Goal: Transaction & Acquisition: Obtain resource

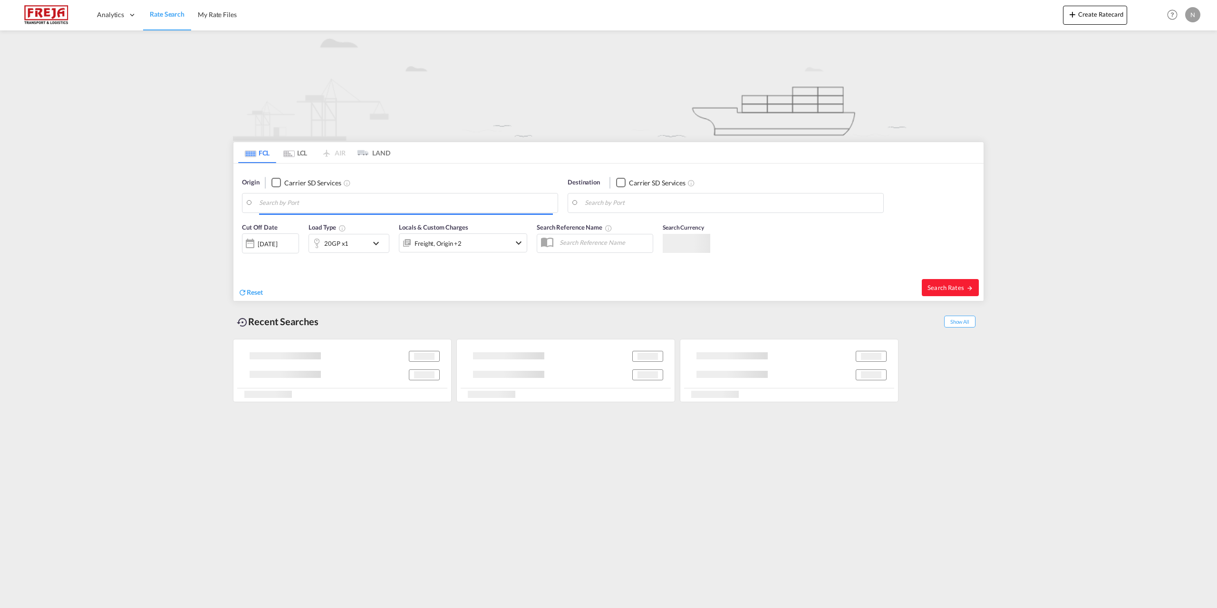
type input "[GEOGRAPHIC_DATA], [GEOGRAPHIC_DATA]"
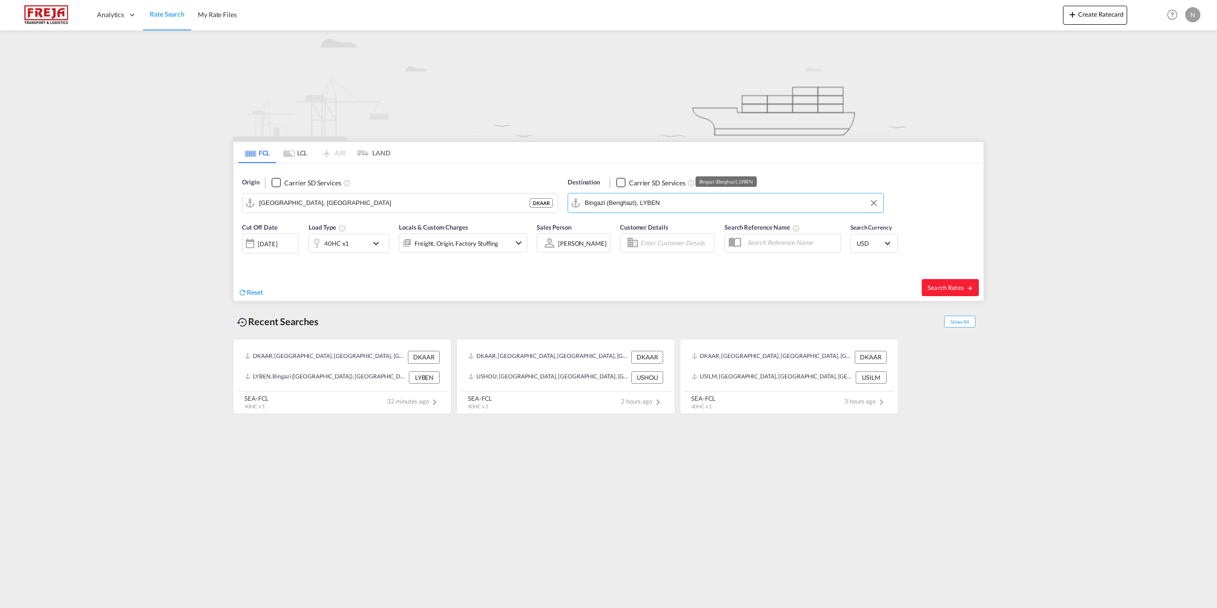
click at [624, 199] on input "Bingazi (Benghazi), LYBEN" at bounding box center [732, 203] width 294 height 14
click at [629, 231] on div "Louisville , KY United States USLUI" at bounding box center [658, 232] width 181 height 34
type input "Louisville, KY, USLUI"
click at [441, 247] on div "Freight, Origin, Factory Stuffing" at bounding box center [456, 243] width 84 height 13
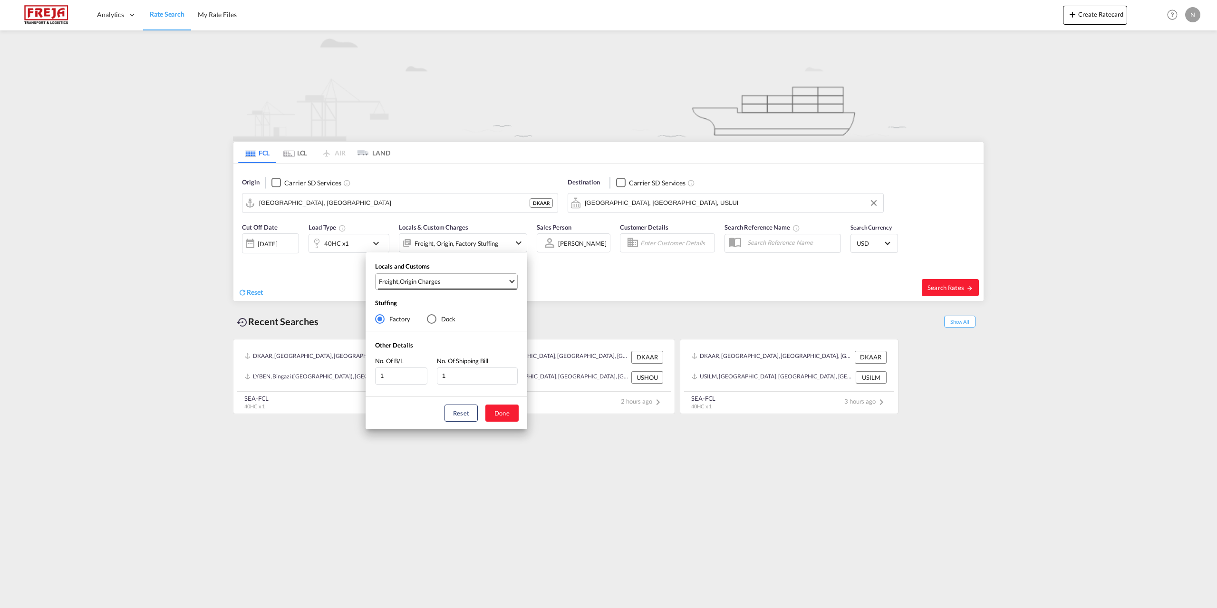
click at [450, 284] on span "Freight , Origin Charges" at bounding box center [443, 281] width 129 height 9
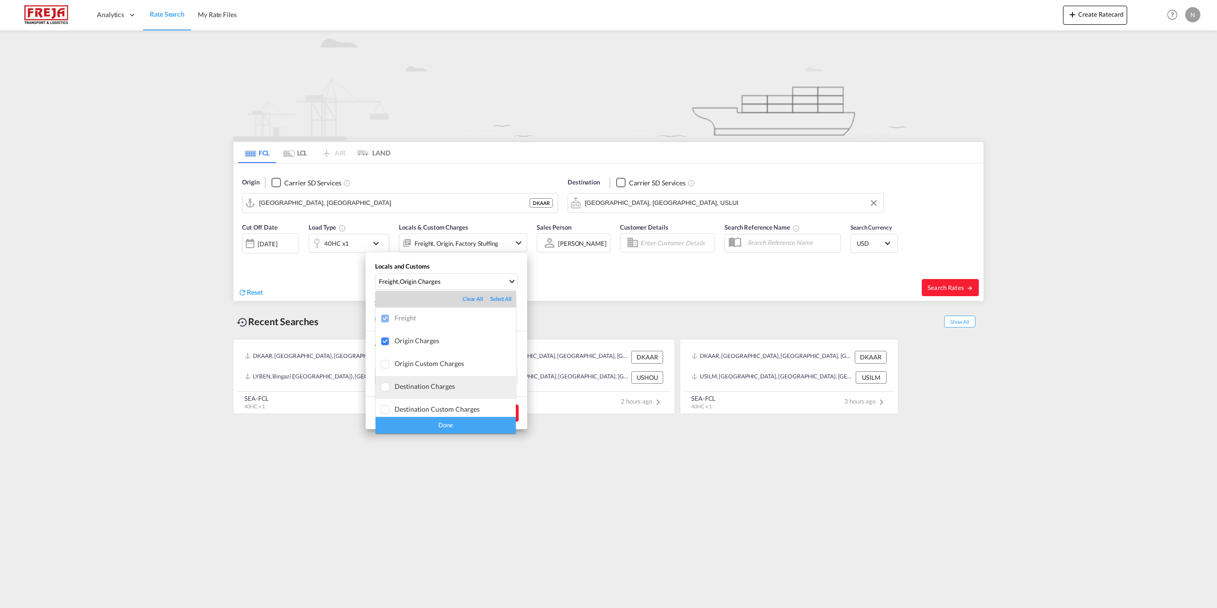
click at [444, 395] on md-option "Destination Charges" at bounding box center [445, 387] width 140 height 23
click at [457, 423] on div "Done" at bounding box center [445, 425] width 140 height 17
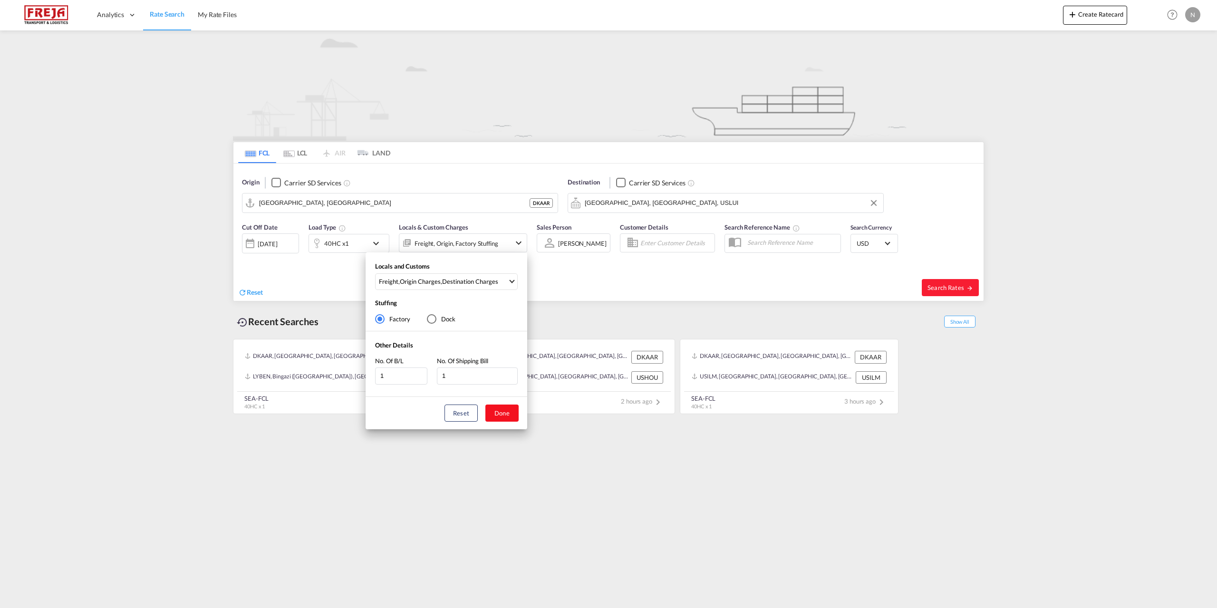
click at [501, 416] on button "Done" at bounding box center [501, 412] width 33 height 17
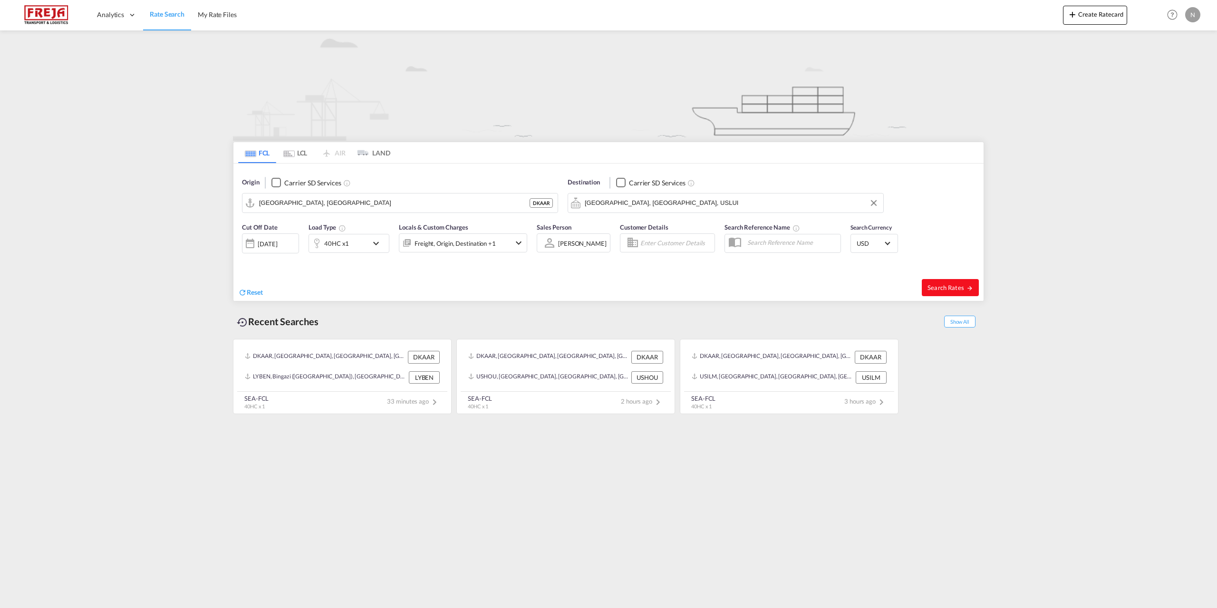
click at [952, 290] on span "Search Rates" at bounding box center [950, 288] width 46 height 8
type input "DKAAR to USLUI / 13 Oct 2025"
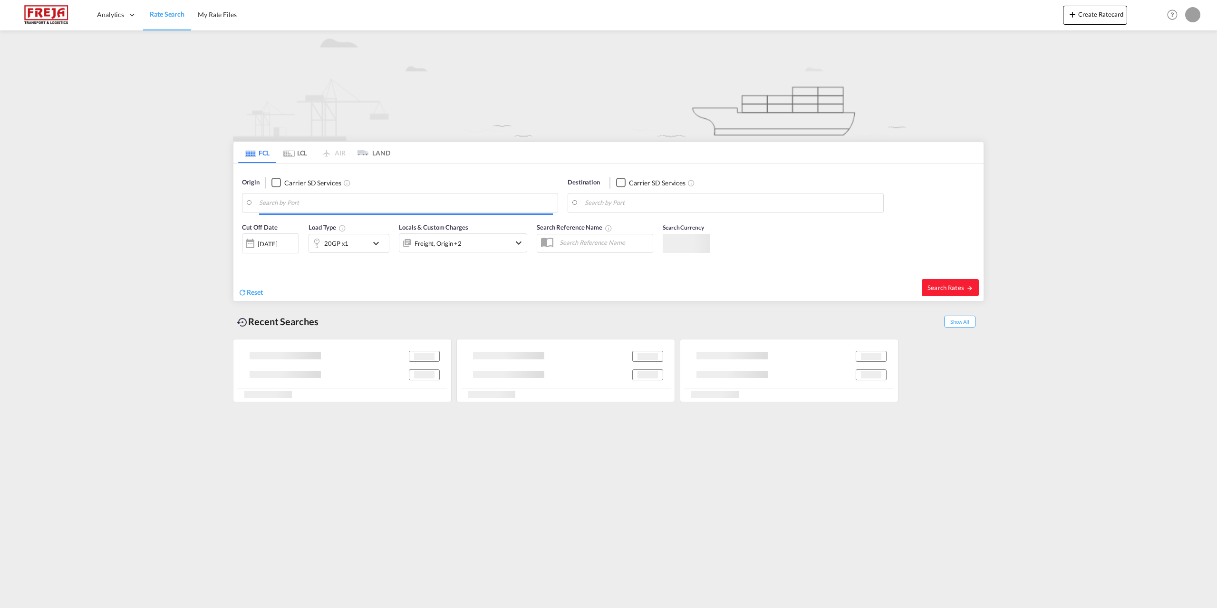
type input "[GEOGRAPHIC_DATA], [GEOGRAPHIC_DATA]"
type input "Dumyat (Damietta), [GEOGRAPHIC_DATA]"
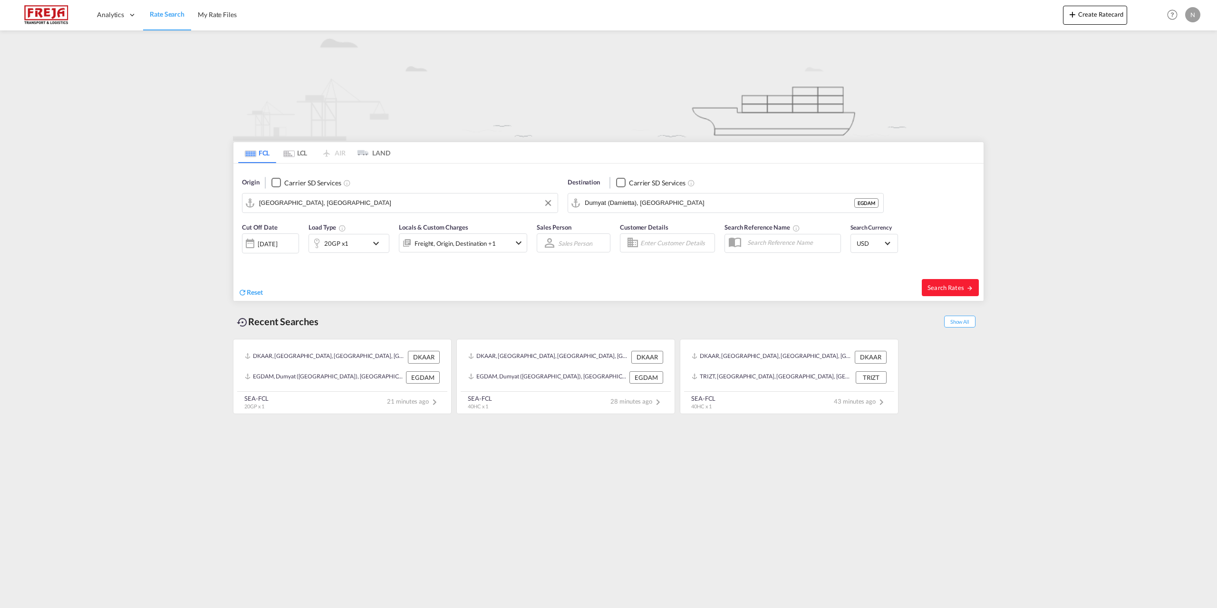
click at [341, 214] on md-autocomplete-wrap "[GEOGRAPHIC_DATA], [GEOGRAPHIC_DATA]" at bounding box center [406, 205] width 294 height 19
click at [334, 204] on input "[GEOGRAPHIC_DATA], [GEOGRAPHIC_DATA]" at bounding box center [406, 203] width 294 height 14
click at [339, 226] on div "Fredericia [GEOGRAPHIC_DATA] DKFRC" at bounding box center [332, 229] width 181 height 29
type input "[GEOGRAPHIC_DATA], DKFRC"
click at [685, 202] on input "Dumyat (Damietta), [GEOGRAPHIC_DATA]" at bounding box center [732, 203] width 294 height 14
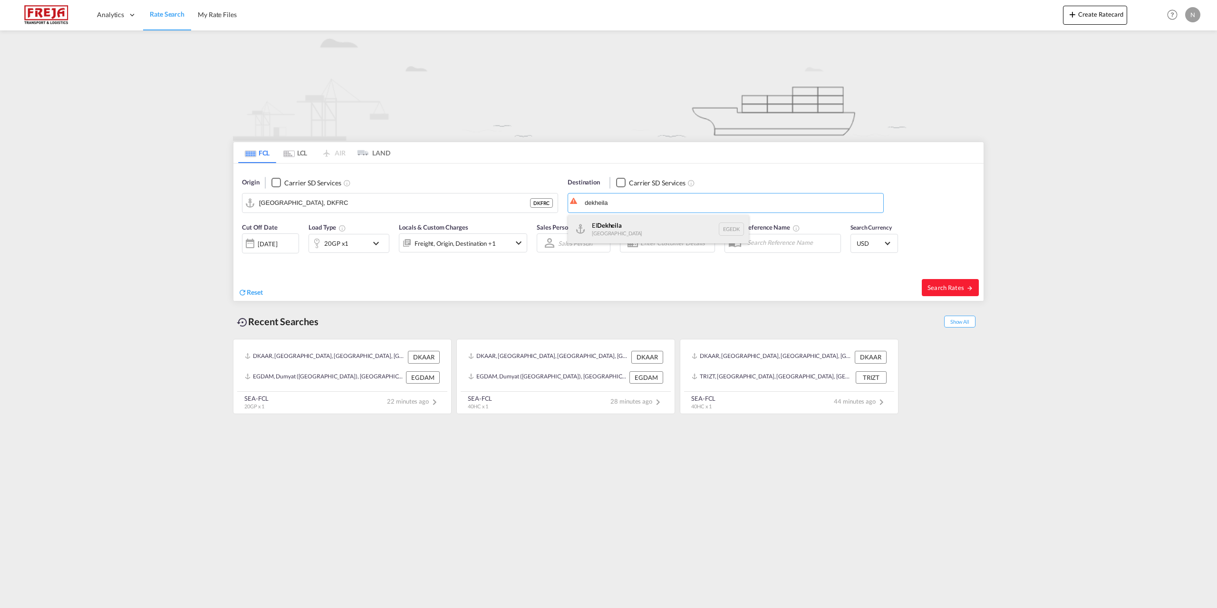
click at [658, 221] on div "El Dekheila [GEOGRAPHIC_DATA] [GEOGRAPHIC_DATA]" at bounding box center [658, 229] width 181 height 29
type input "El Dekheila, EGEDK"
click at [371, 245] on md-icon "icon-chevron-down" at bounding box center [378, 243] width 16 height 11
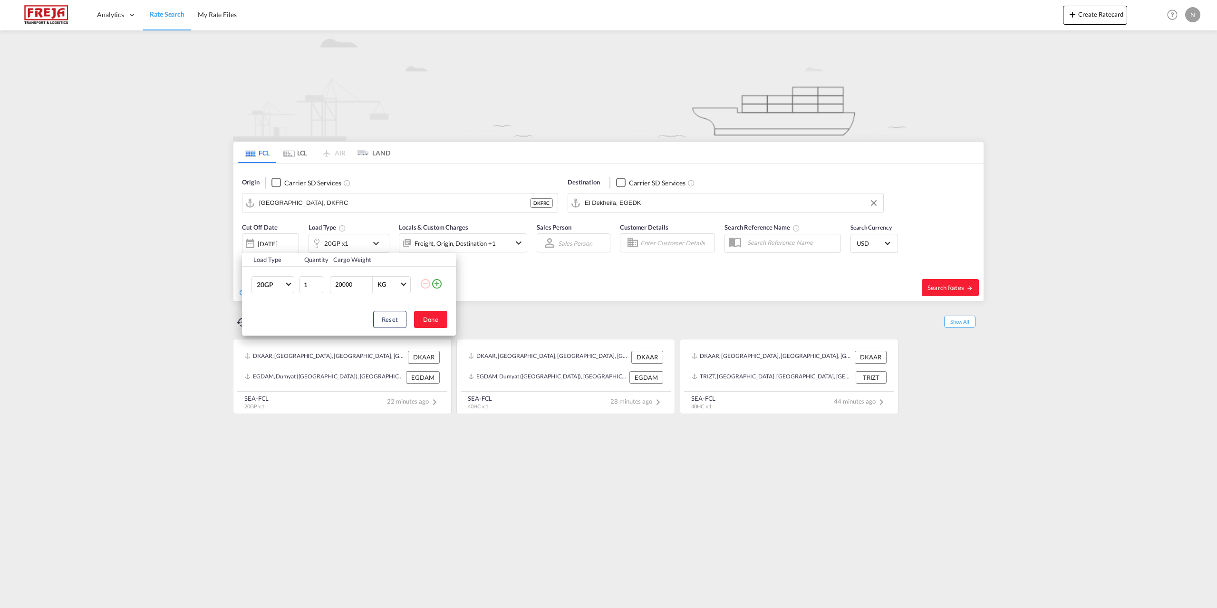
click at [436, 289] on md-icon "icon-plus-circle-outline" at bounding box center [436, 283] width 11 height 11
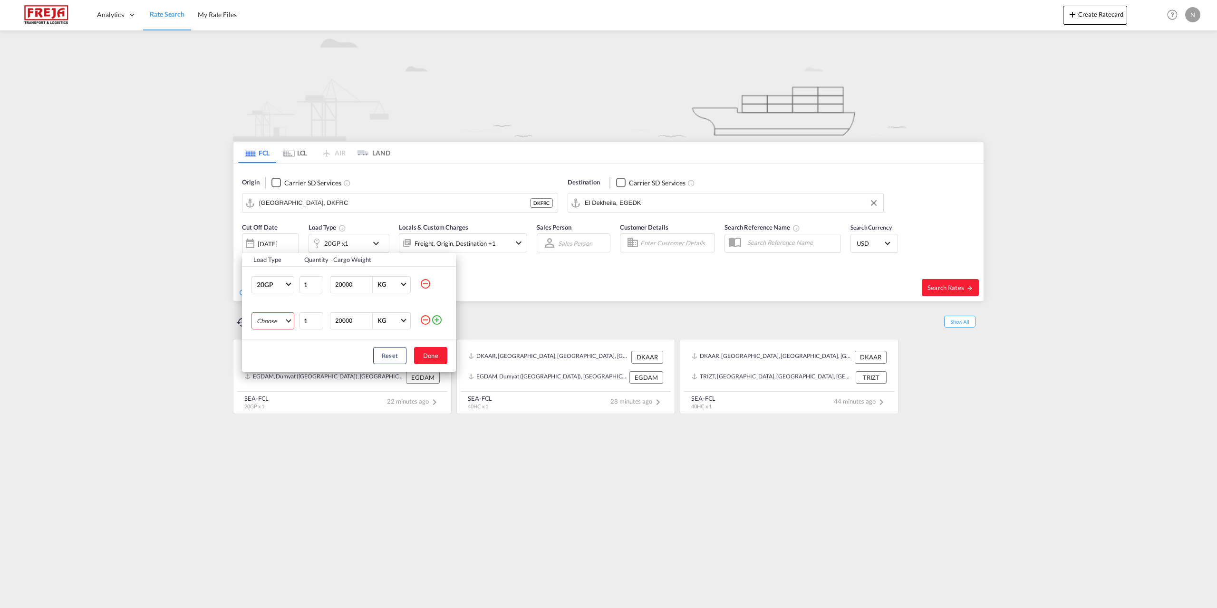
click at [277, 325] on md-select "Choose 20GP 40GP 40HC 45HC 20RE 40RE 40HR 20OT 40OT 20FR 40FR 40NR 20NR 45S 20T…" at bounding box center [272, 320] width 43 height 17
click at [278, 367] on md-option "40HC" at bounding box center [281, 366] width 65 height 23
click at [441, 357] on button "Done" at bounding box center [430, 355] width 33 height 17
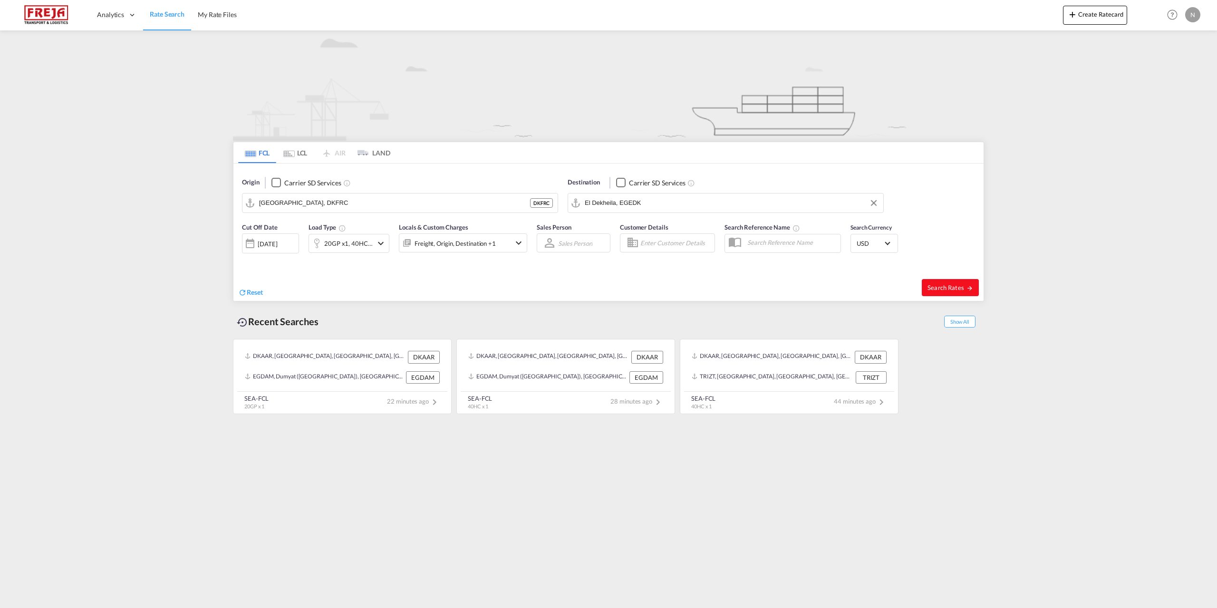
click at [956, 291] on button "Search Rates" at bounding box center [949, 287] width 57 height 17
type input "DKFRC to EGEDK / [DATE]"
